Goal: Navigation & Orientation: Find specific page/section

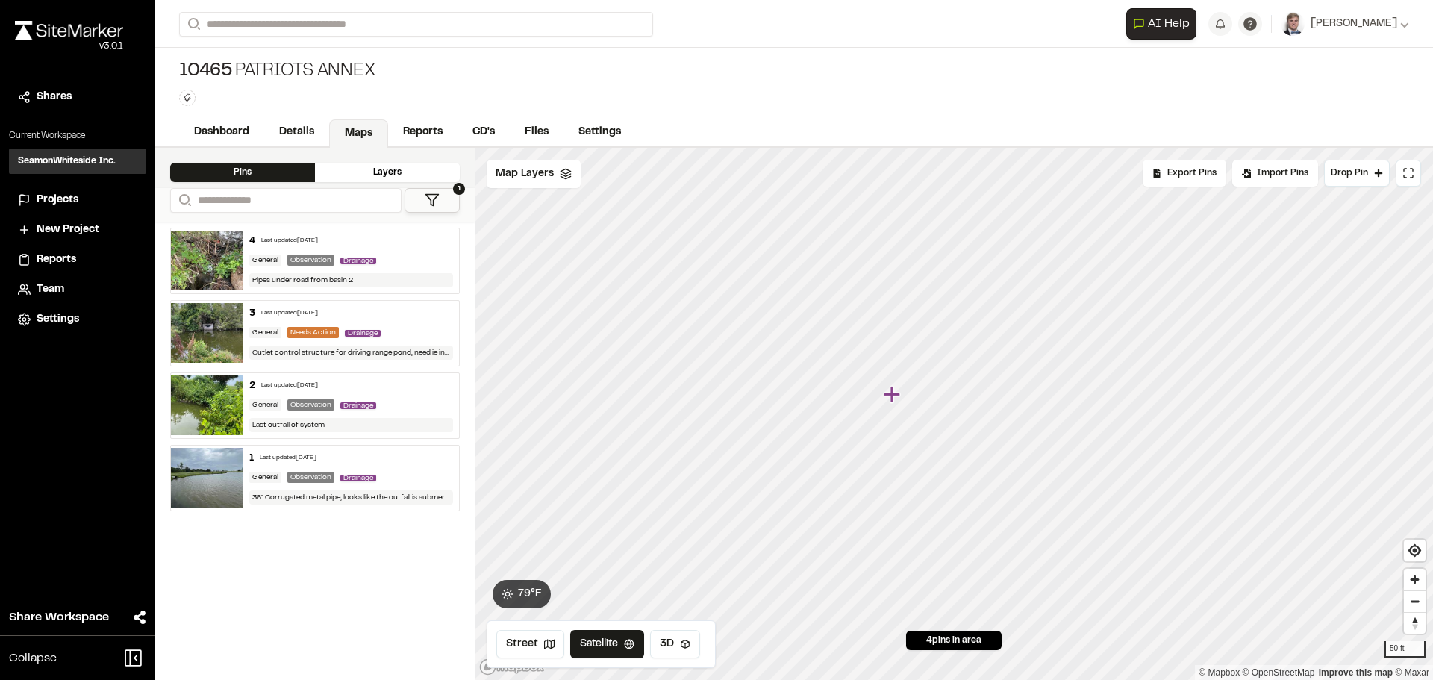
click at [898, 396] on icon "Map marker" at bounding box center [892, 394] width 16 height 16
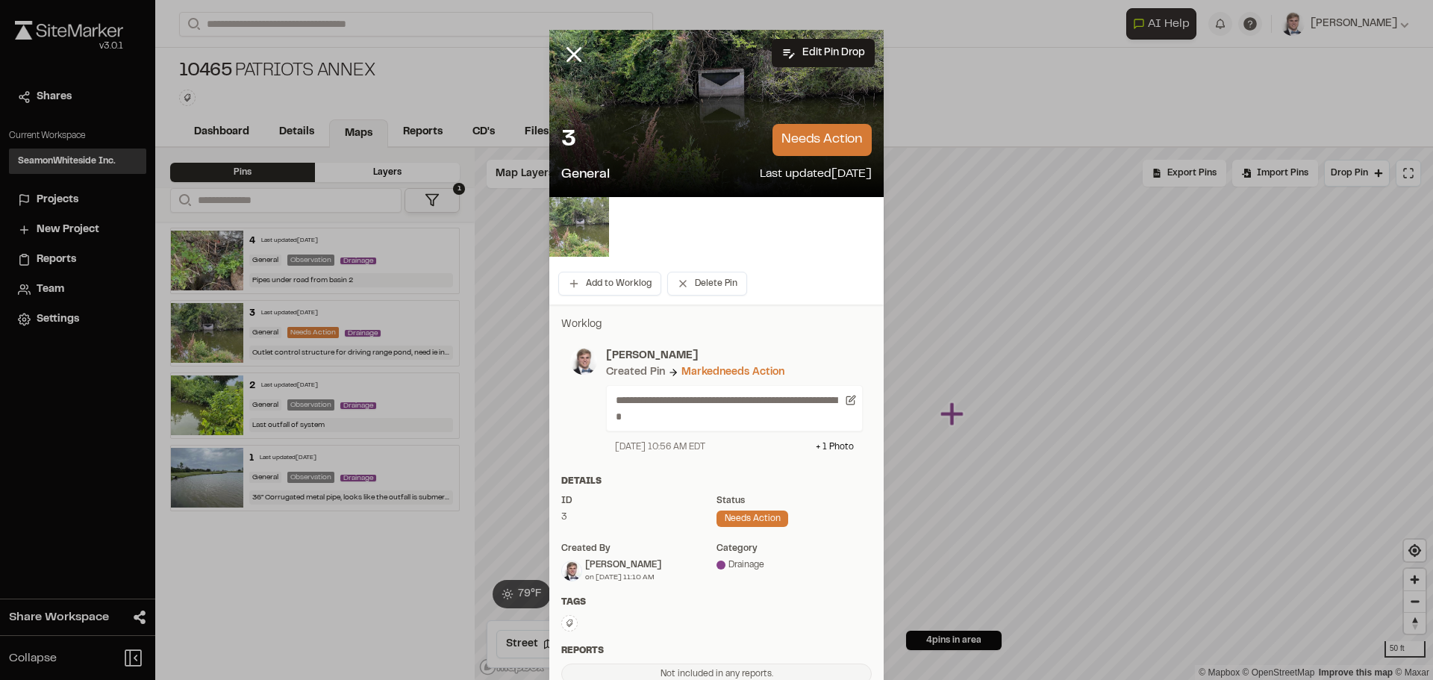
click at [590, 227] on img at bounding box center [579, 227] width 60 height 60
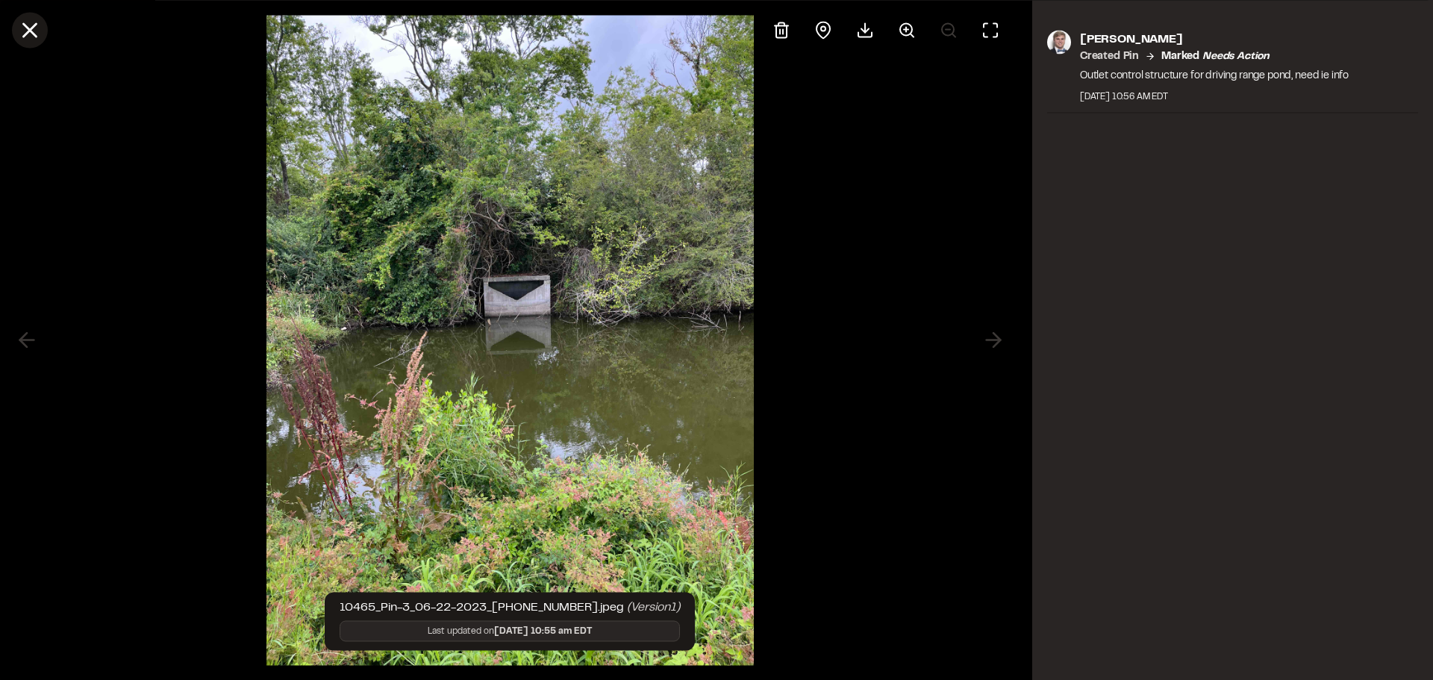
click at [32, 31] on line at bounding box center [30, 30] width 13 height 13
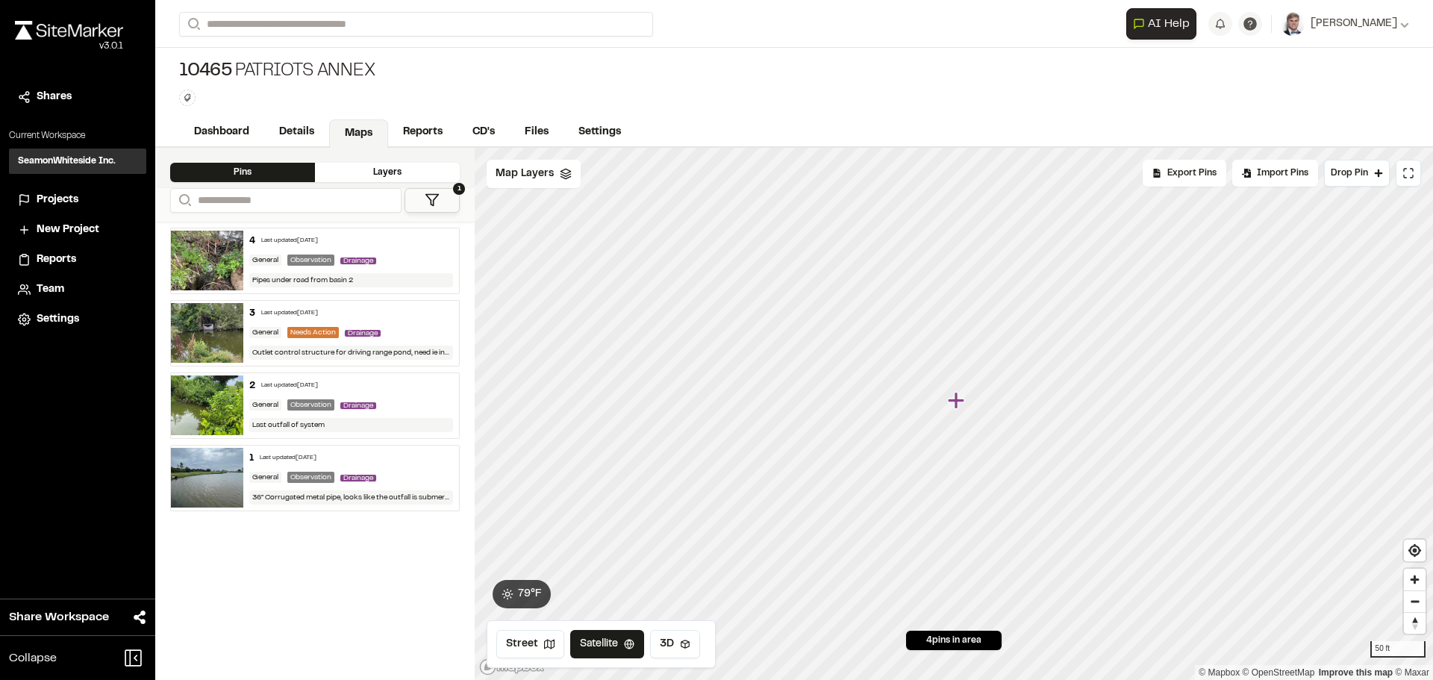
click at [956, 406] on icon "Map marker" at bounding box center [956, 400] width 16 height 16
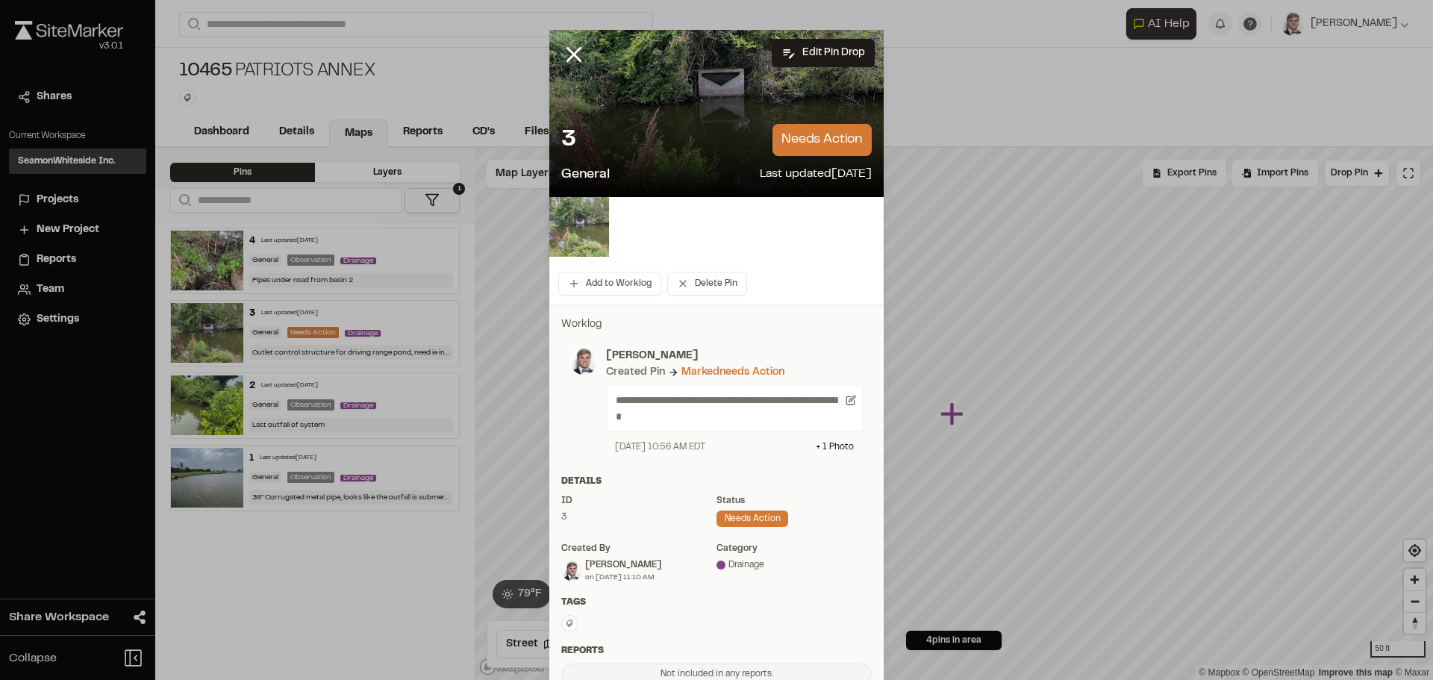
click at [587, 225] on img at bounding box center [579, 227] width 60 height 60
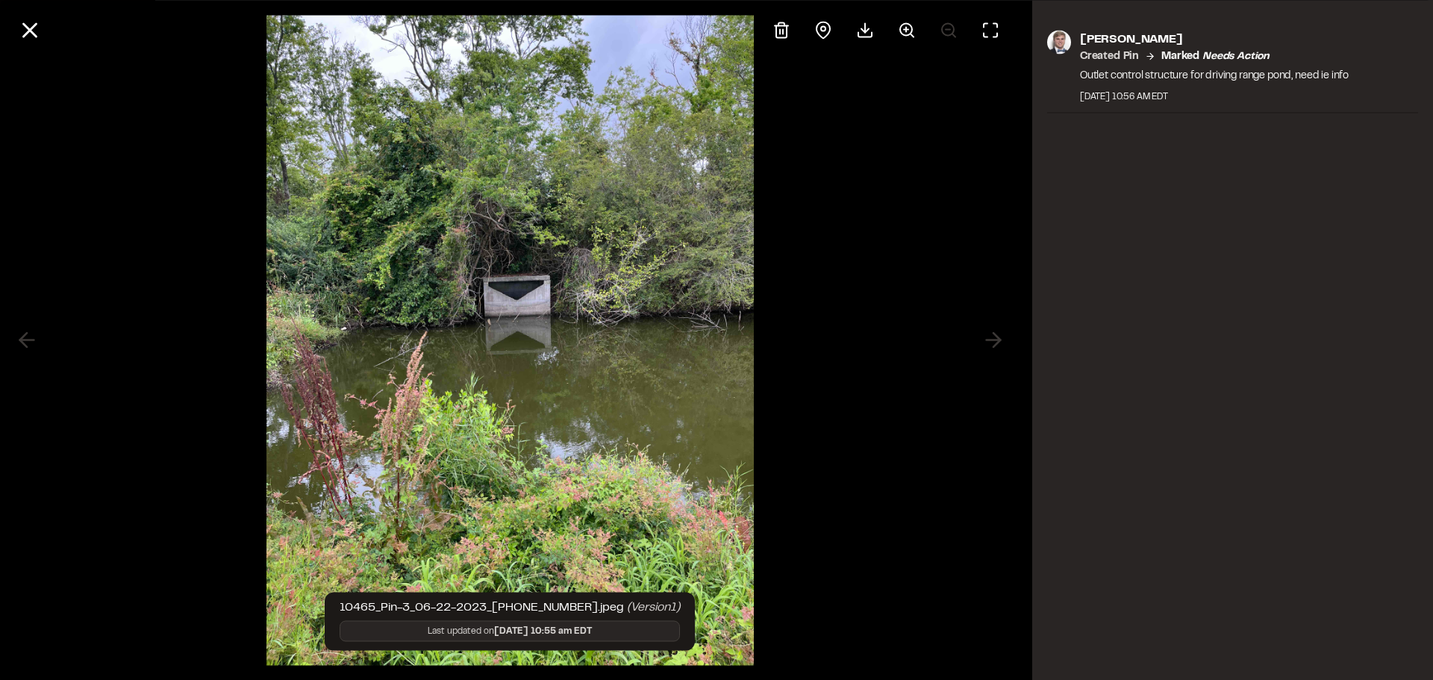
click at [510, 310] on img at bounding box center [509, 340] width 487 height 680
click at [37, 33] on icon at bounding box center [29, 29] width 25 height 25
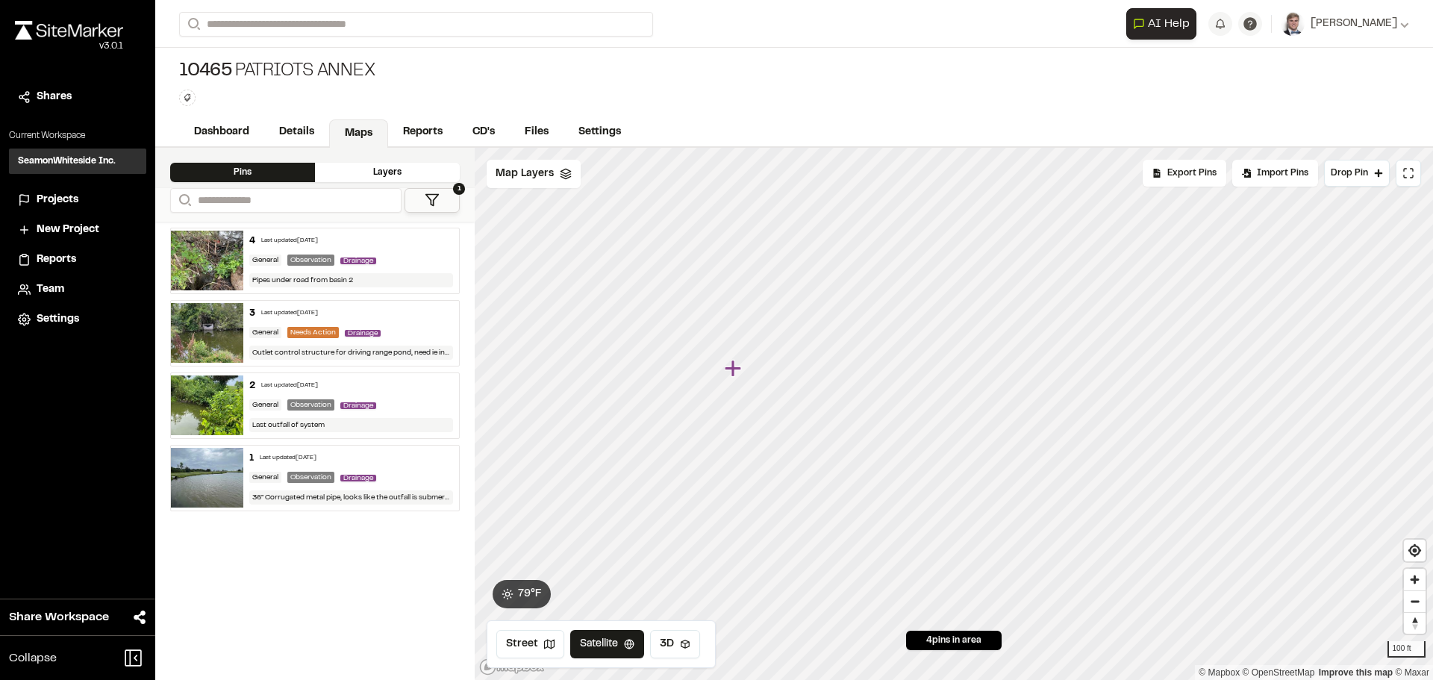
click at [733, 369] on icon "Map marker" at bounding box center [733, 368] width 16 height 16
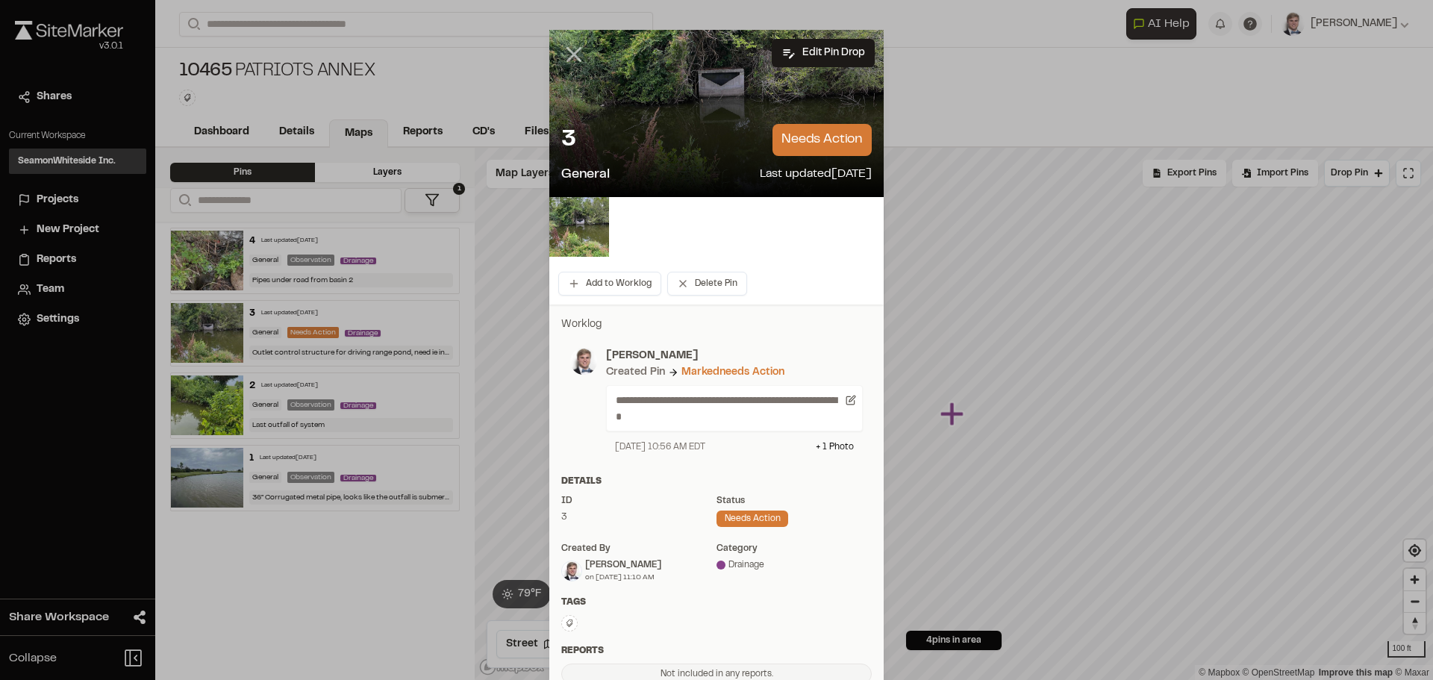
click at [571, 54] on icon at bounding box center [573, 54] width 25 height 25
